Goal: Task Accomplishment & Management: Use online tool/utility

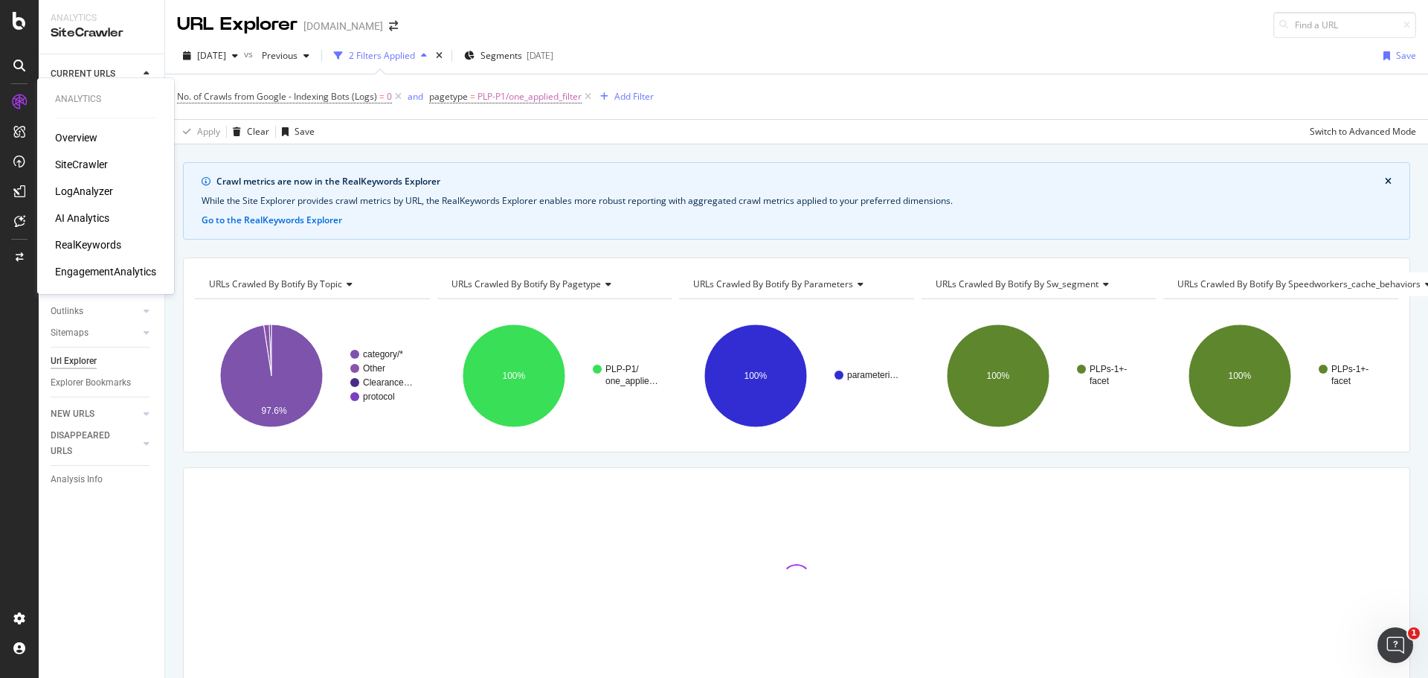
click at [89, 195] on div "LogAnalyzer" at bounding box center [84, 191] width 58 height 15
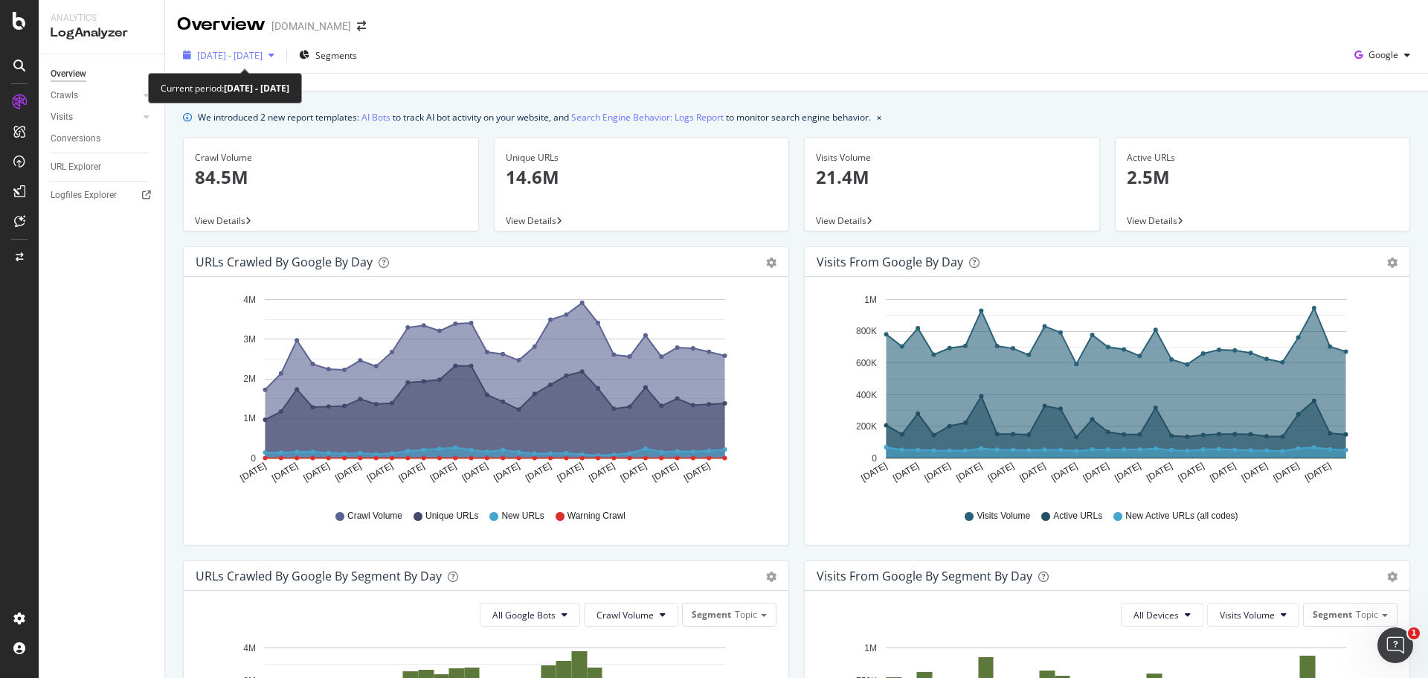
click at [263, 54] on span "[DATE] - [DATE]" at bounding box center [229, 55] width 65 height 13
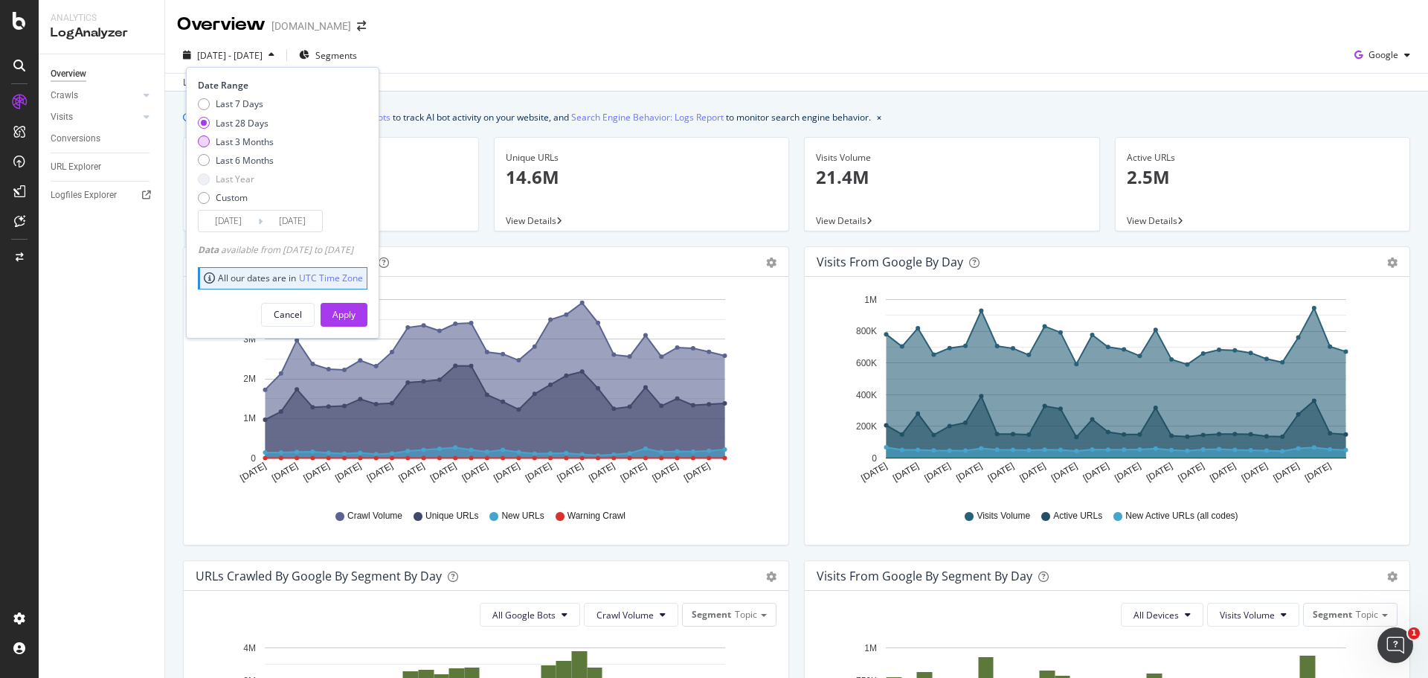
click at [243, 141] on div "Last 3 Months" at bounding box center [245, 141] width 58 height 13
type input "[DATE]"
click at [356, 320] on div "Apply" at bounding box center [344, 314] width 23 height 13
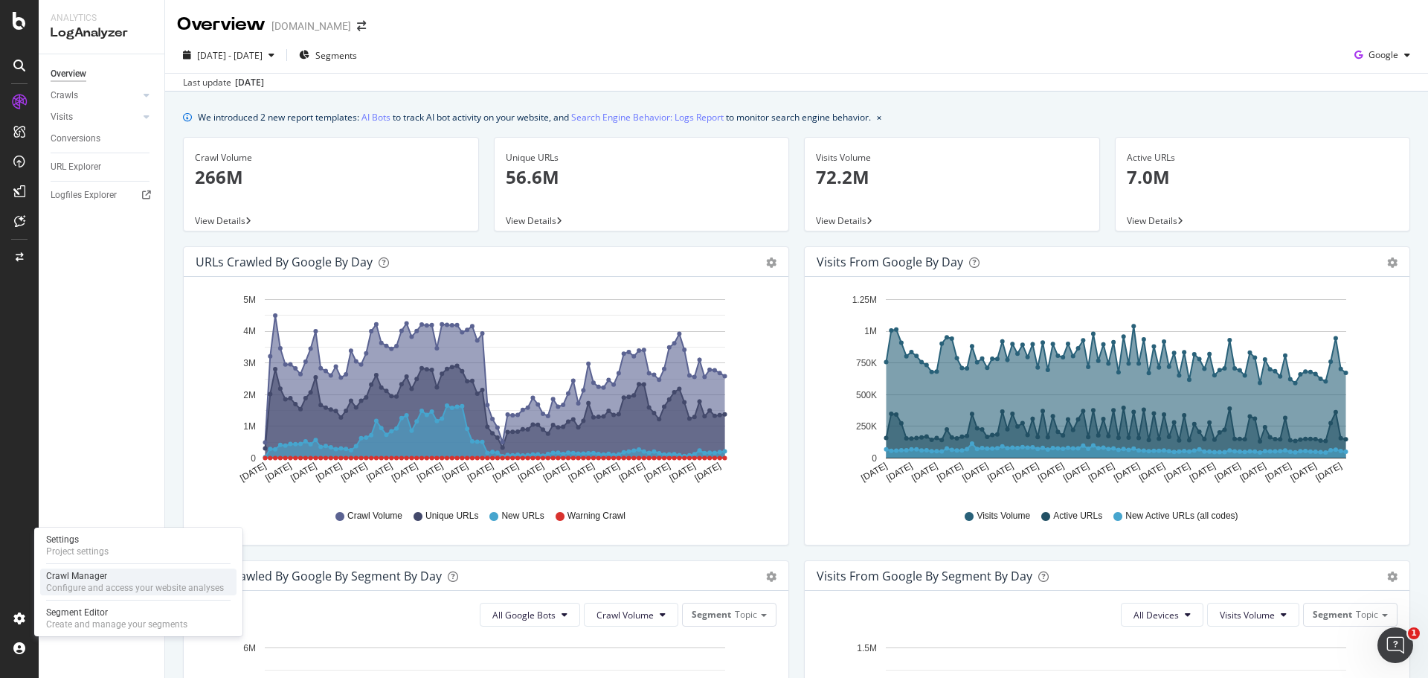
click at [57, 589] on div "Configure and access your website analyses" at bounding box center [135, 588] width 178 height 12
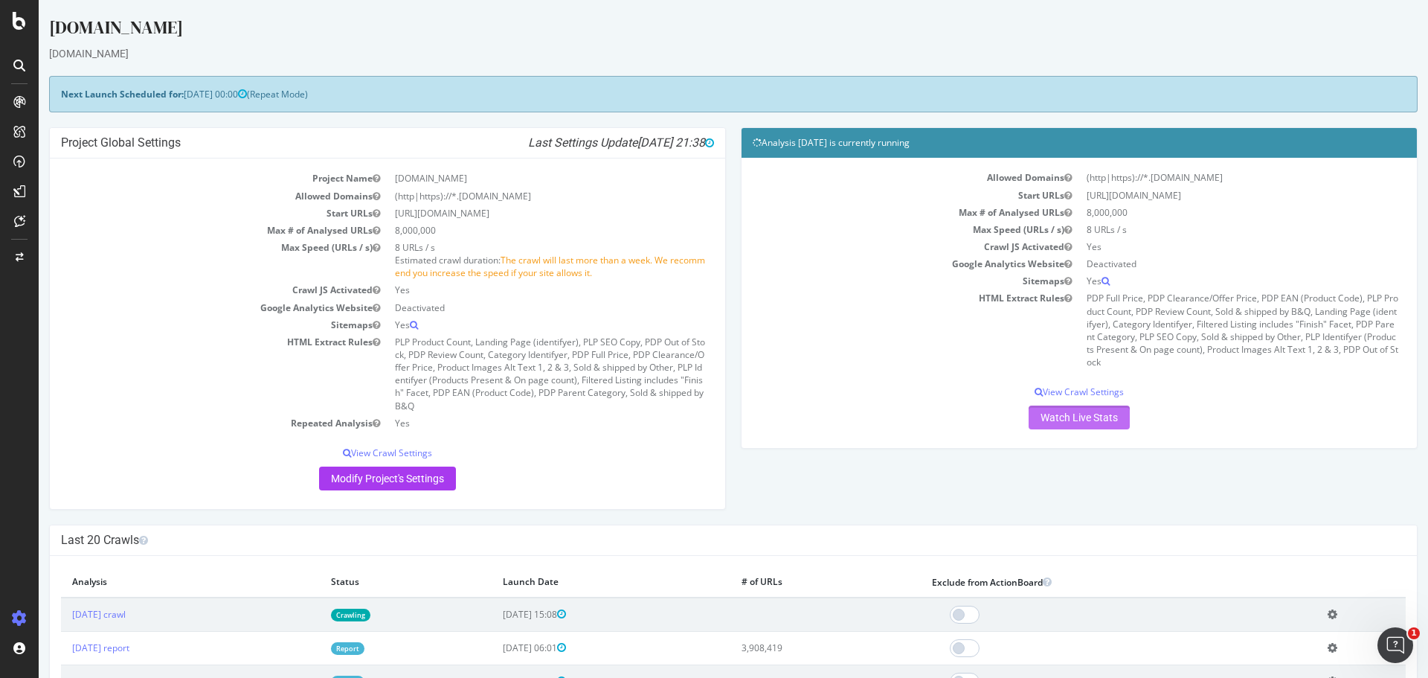
click at [1088, 417] on link "Watch Live Stats" at bounding box center [1079, 417] width 101 height 24
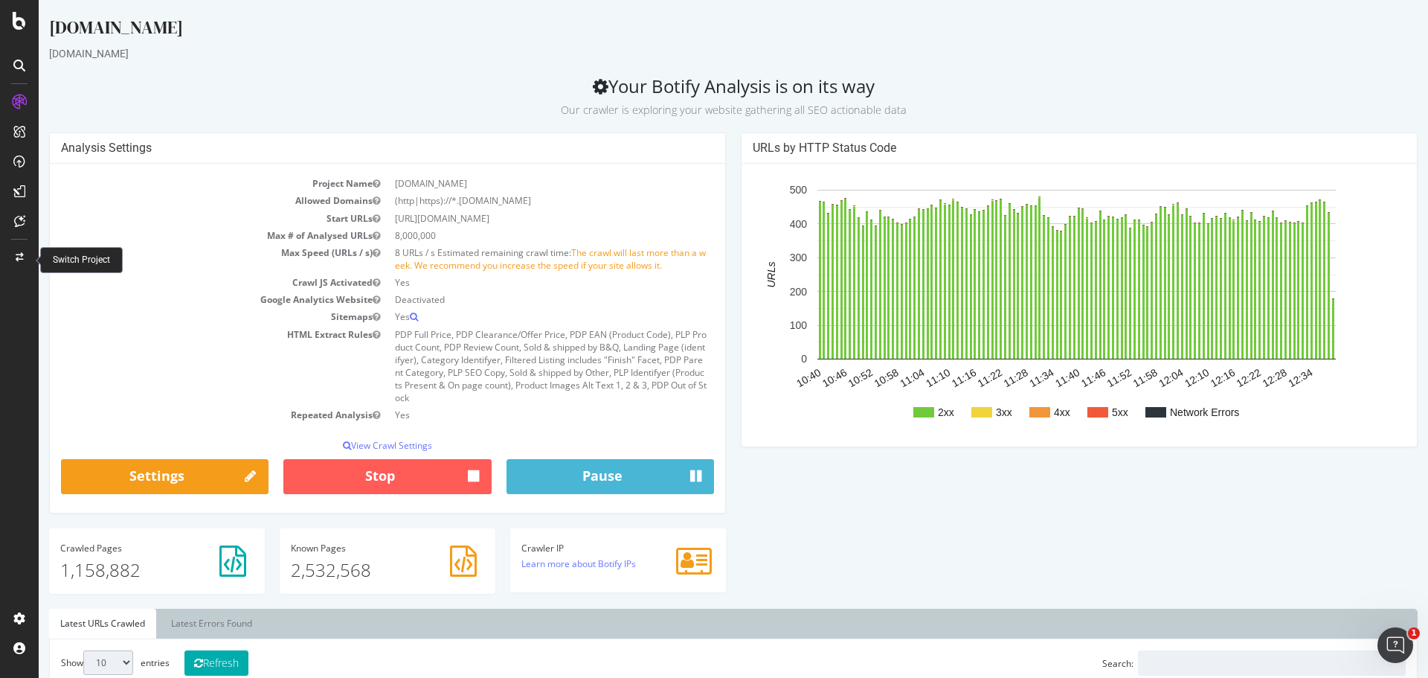
click at [10, 252] on div at bounding box center [19, 258] width 36 height 24
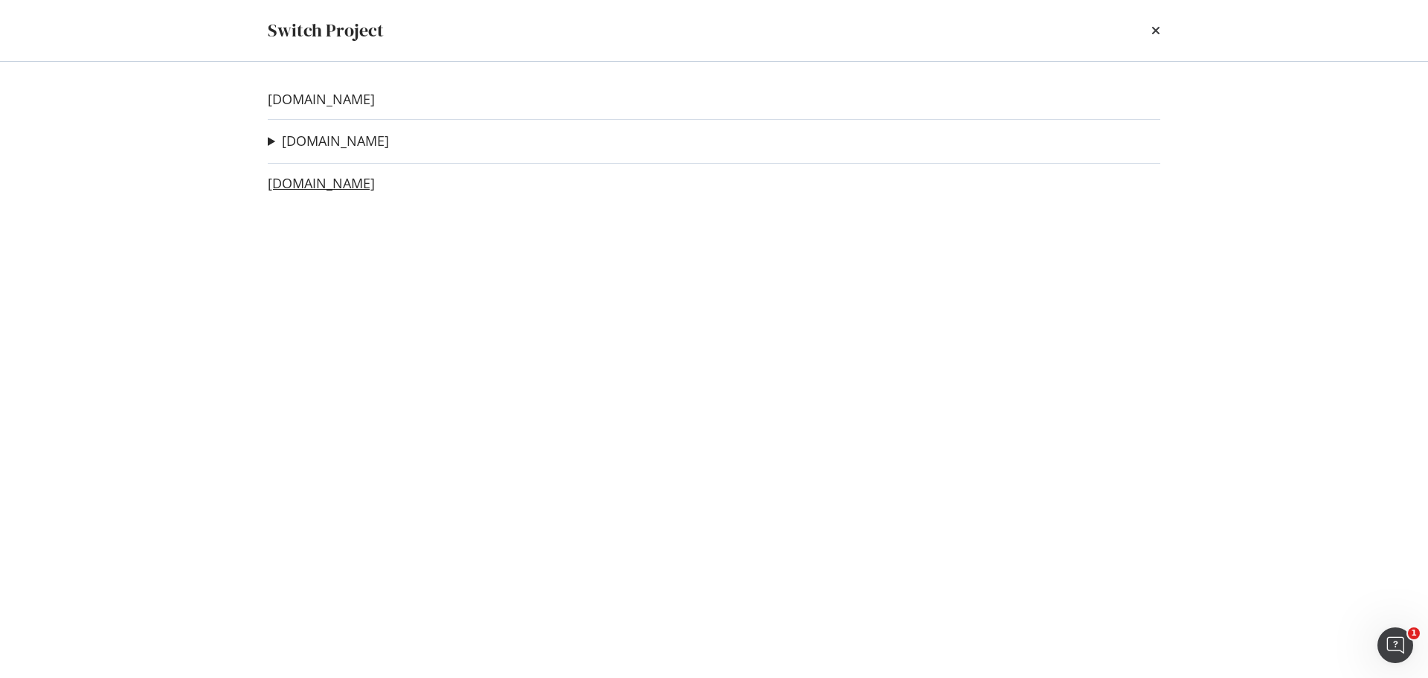
click at [302, 183] on link "[DOMAIN_NAME]" at bounding box center [321, 184] width 107 height 16
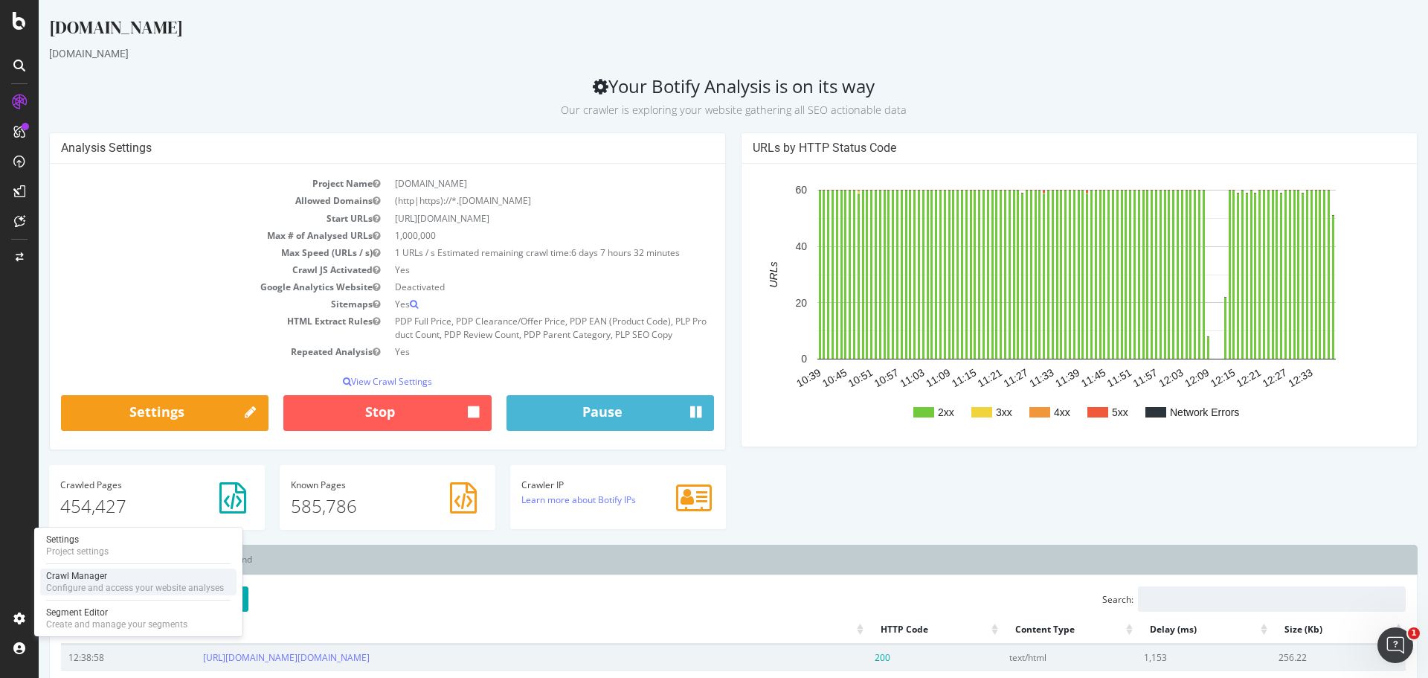
click at [67, 586] on div "Configure and access your website analyses" at bounding box center [135, 588] width 178 height 12
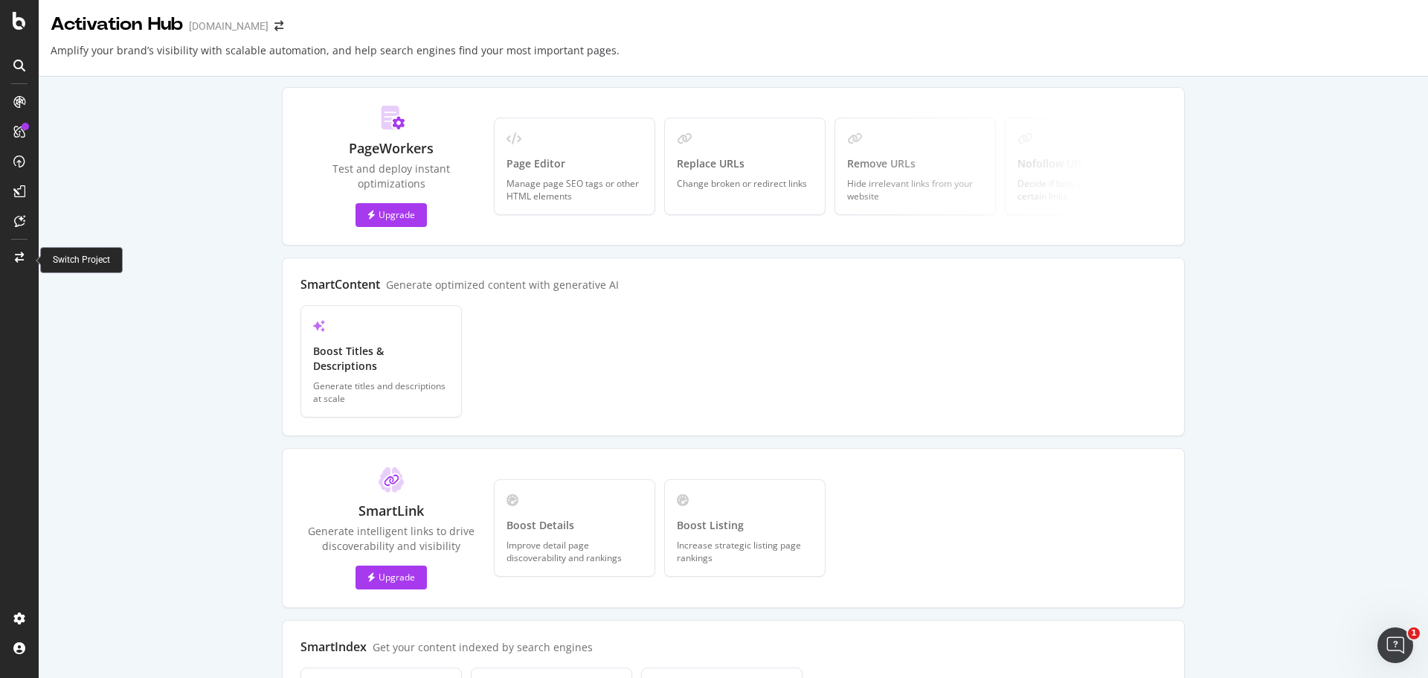
click at [25, 254] on div at bounding box center [19, 258] width 36 height 24
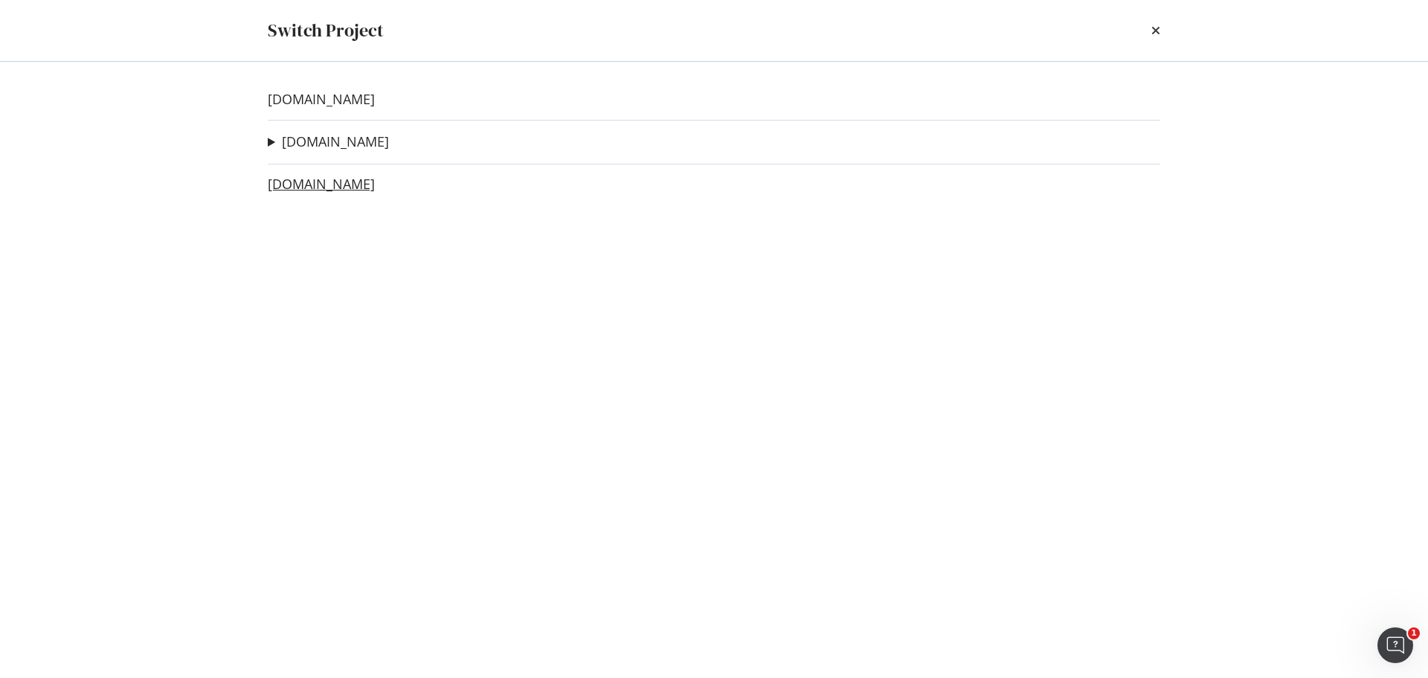
click at [312, 185] on link "[DOMAIN_NAME]" at bounding box center [321, 184] width 107 height 16
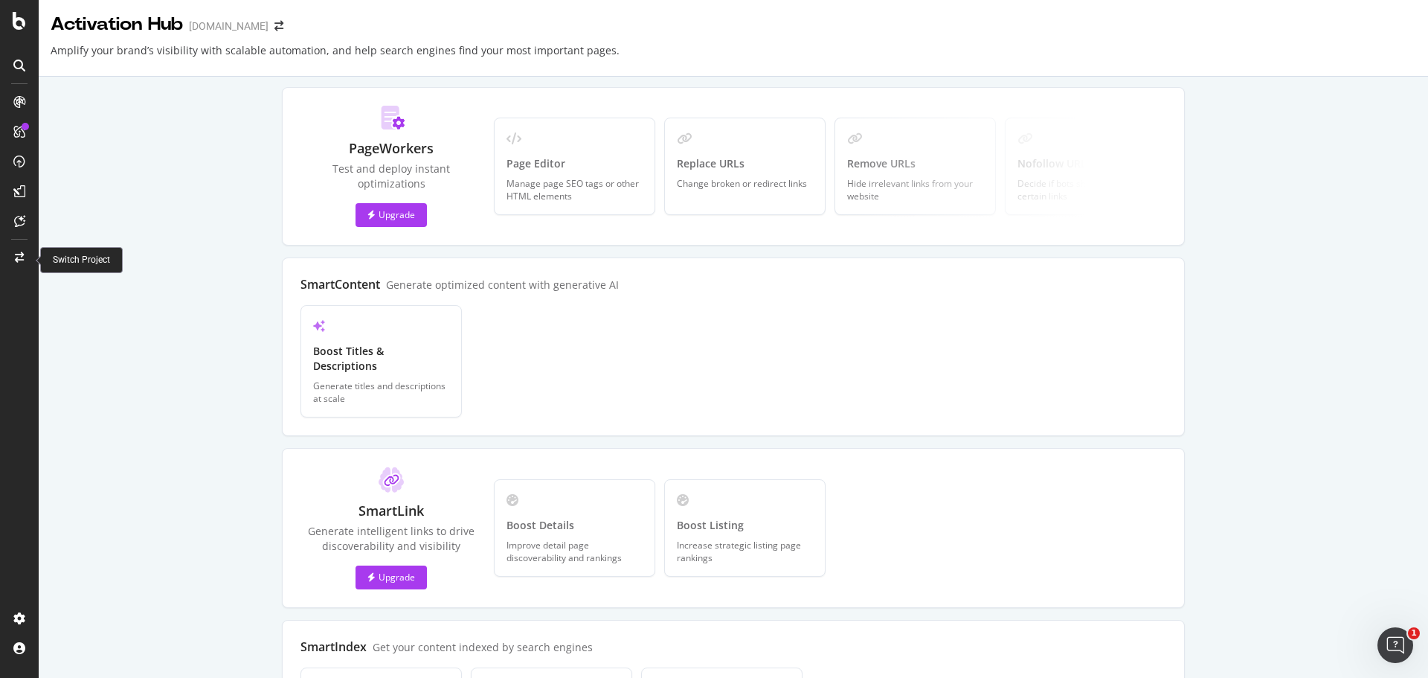
click at [26, 263] on div at bounding box center [19, 258] width 36 height 24
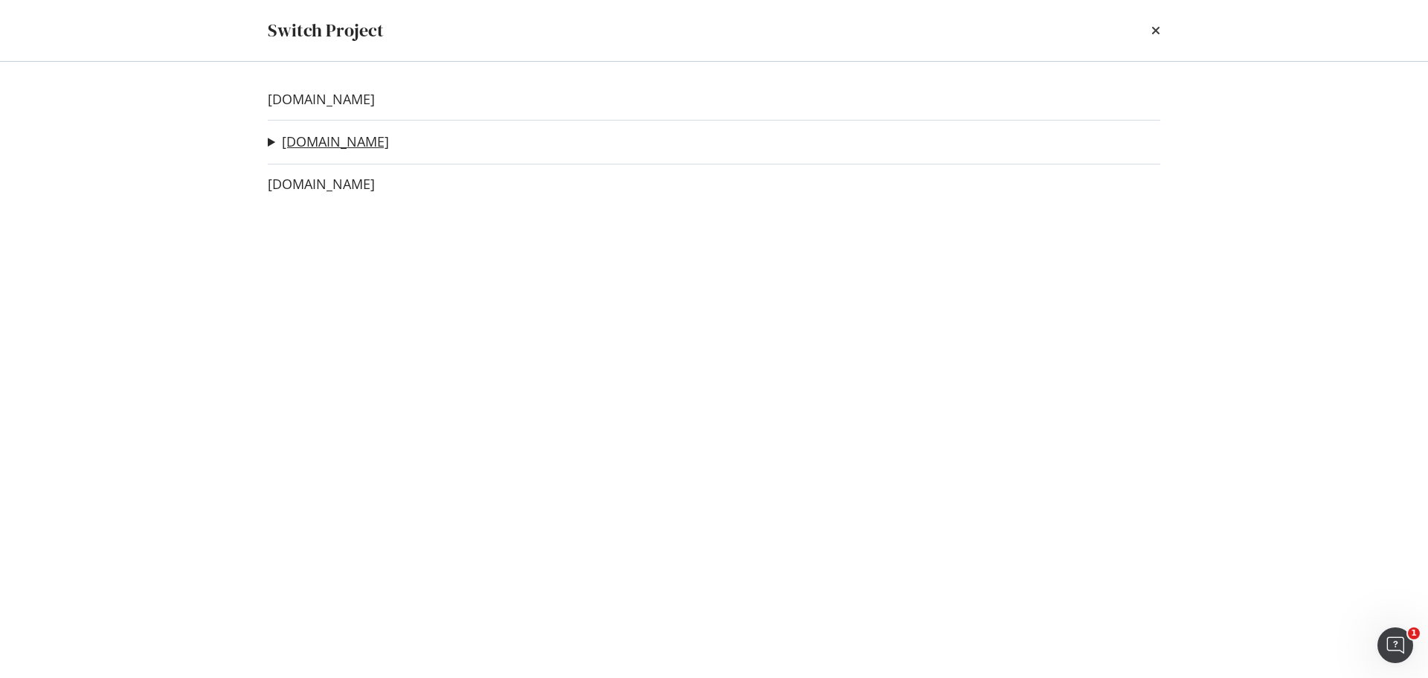
click at [301, 147] on link "[DOMAIN_NAME]" at bounding box center [335, 142] width 107 height 16
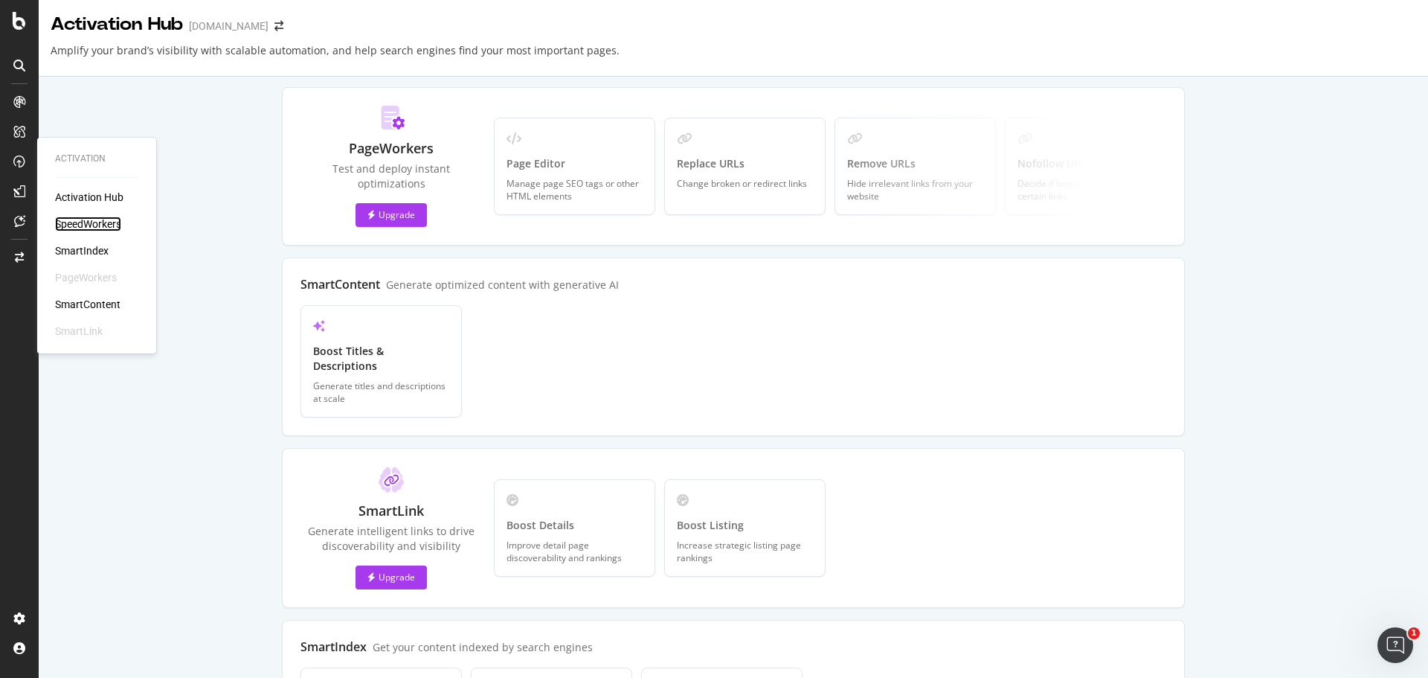
click at [76, 224] on div "SpeedWorkers" at bounding box center [88, 224] width 66 height 15
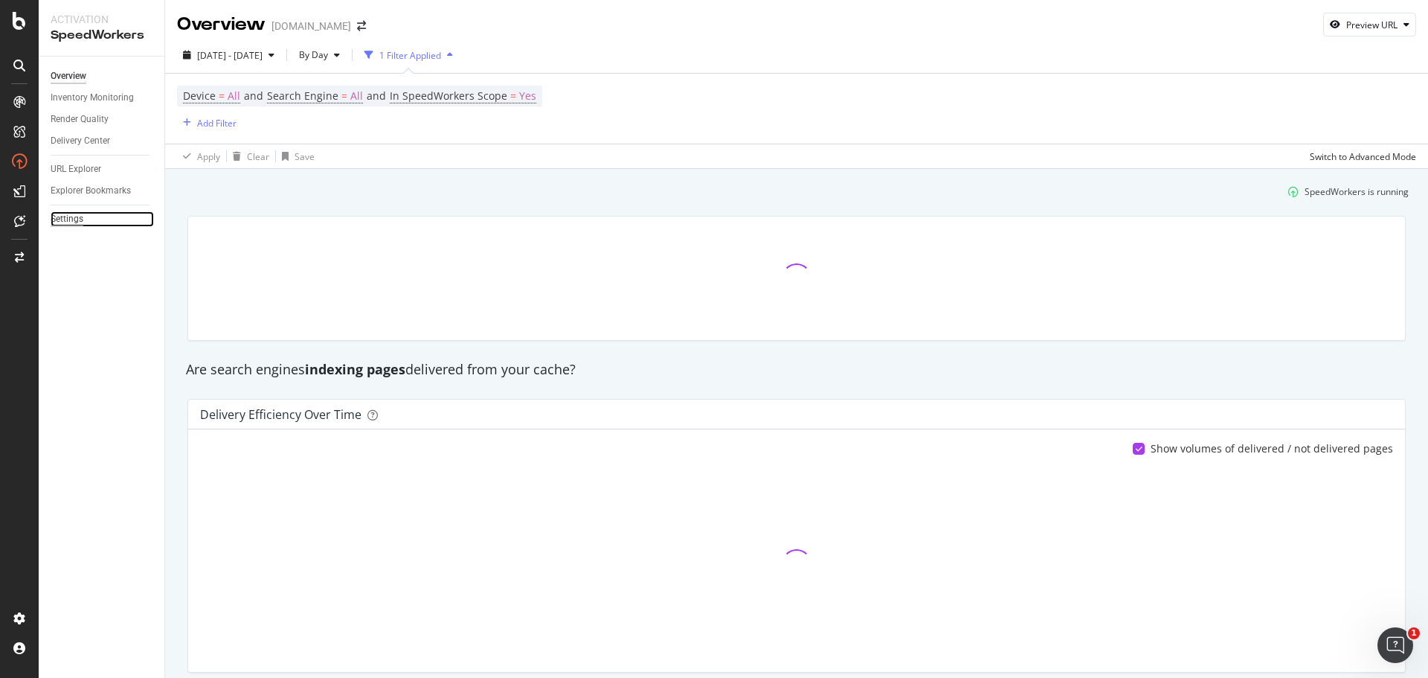
click at [59, 217] on div "Settings" at bounding box center [67, 219] width 33 height 16
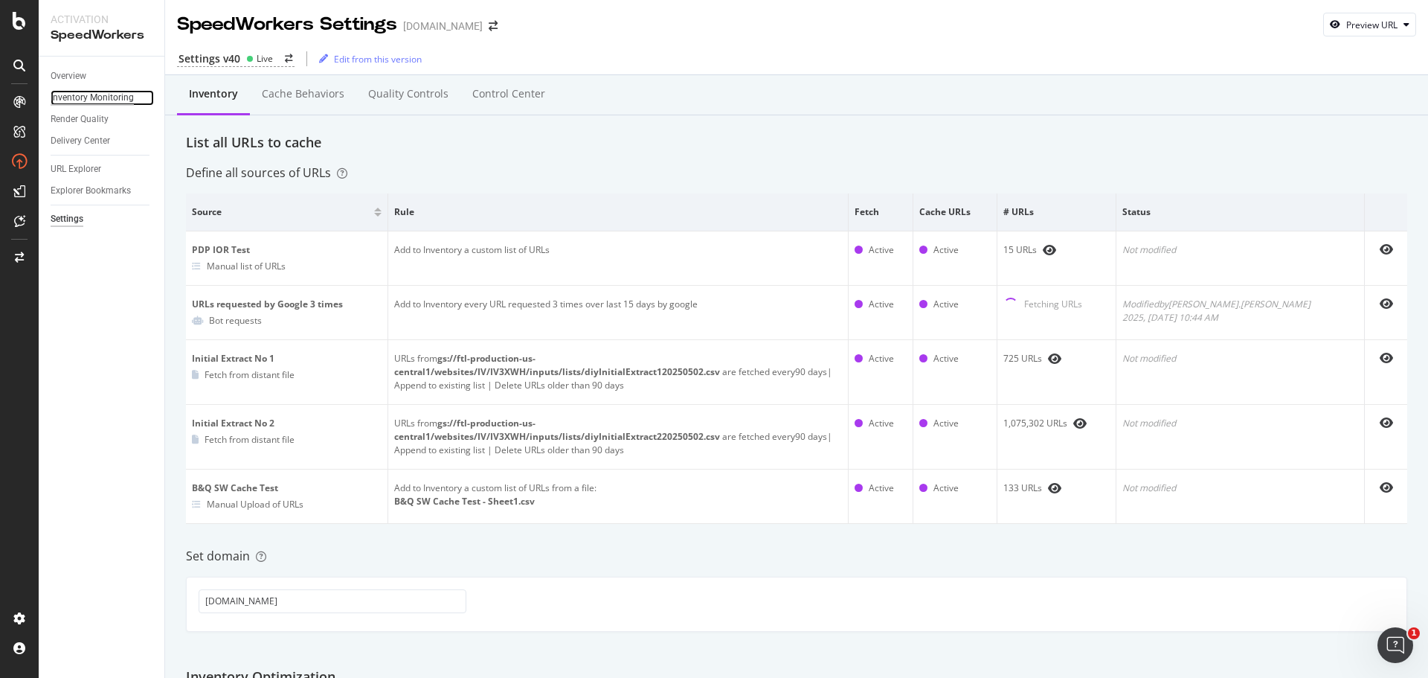
click at [69, 101] on div "Inventory Monitoring" at bounding box center [92, 98] width 83 height 16
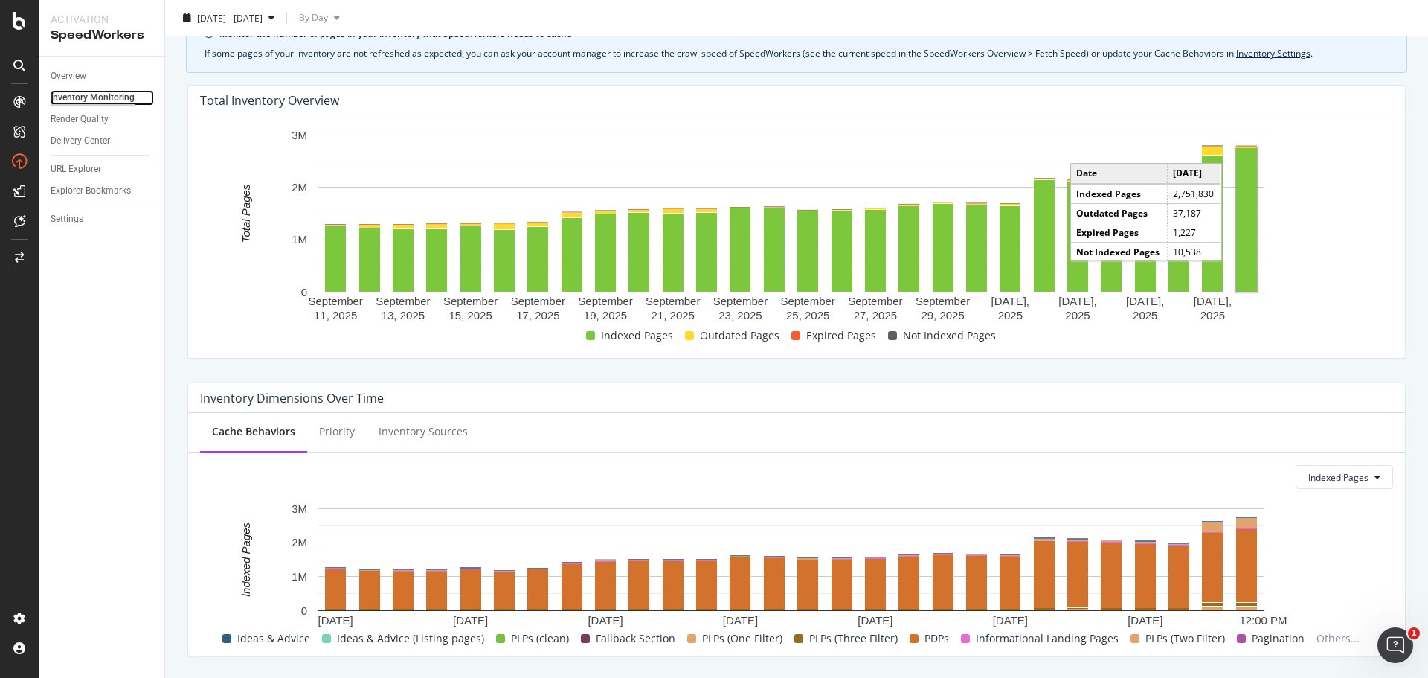
scroll to position [74, 0]
